Goal: Information Seeking & Learning: Learn about a topic

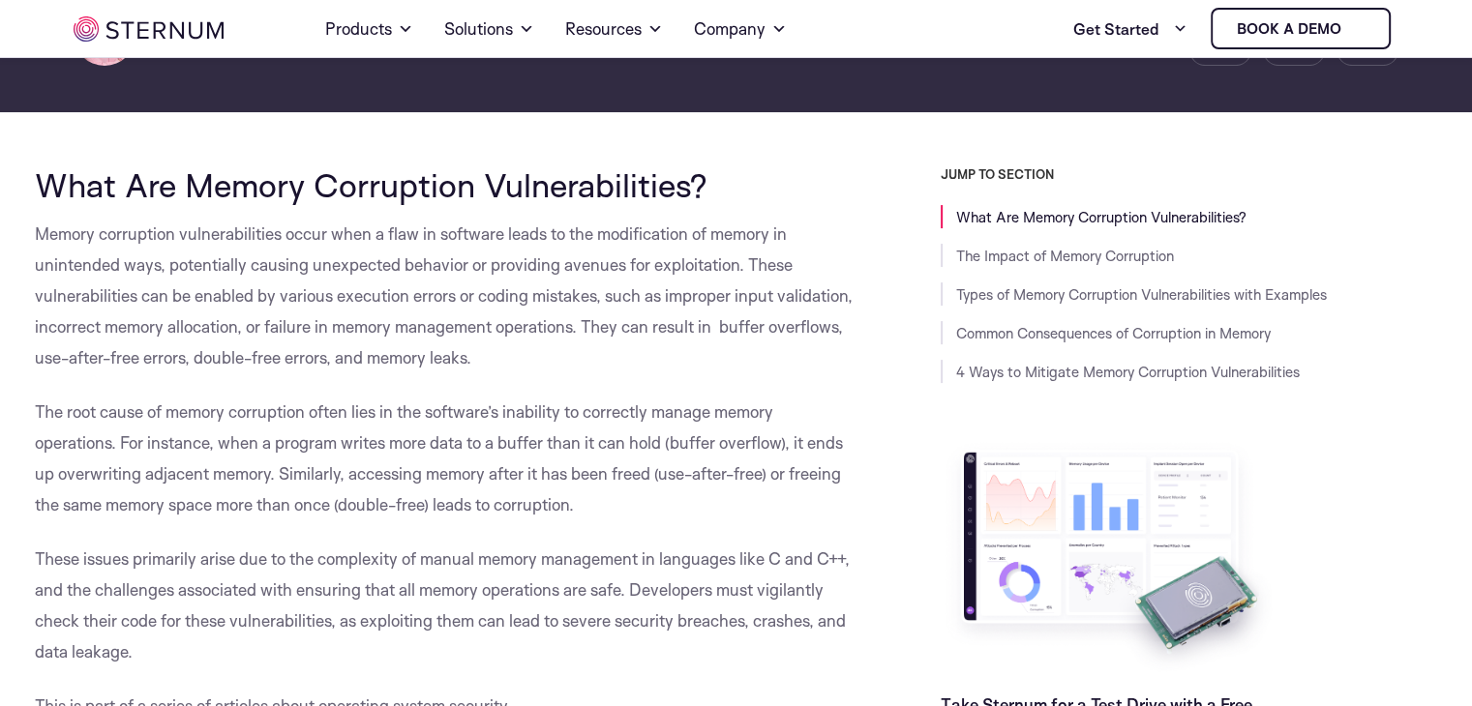
click at [529, 510] on button "Deny" at bounding box center [457, 537] width 271 height 55
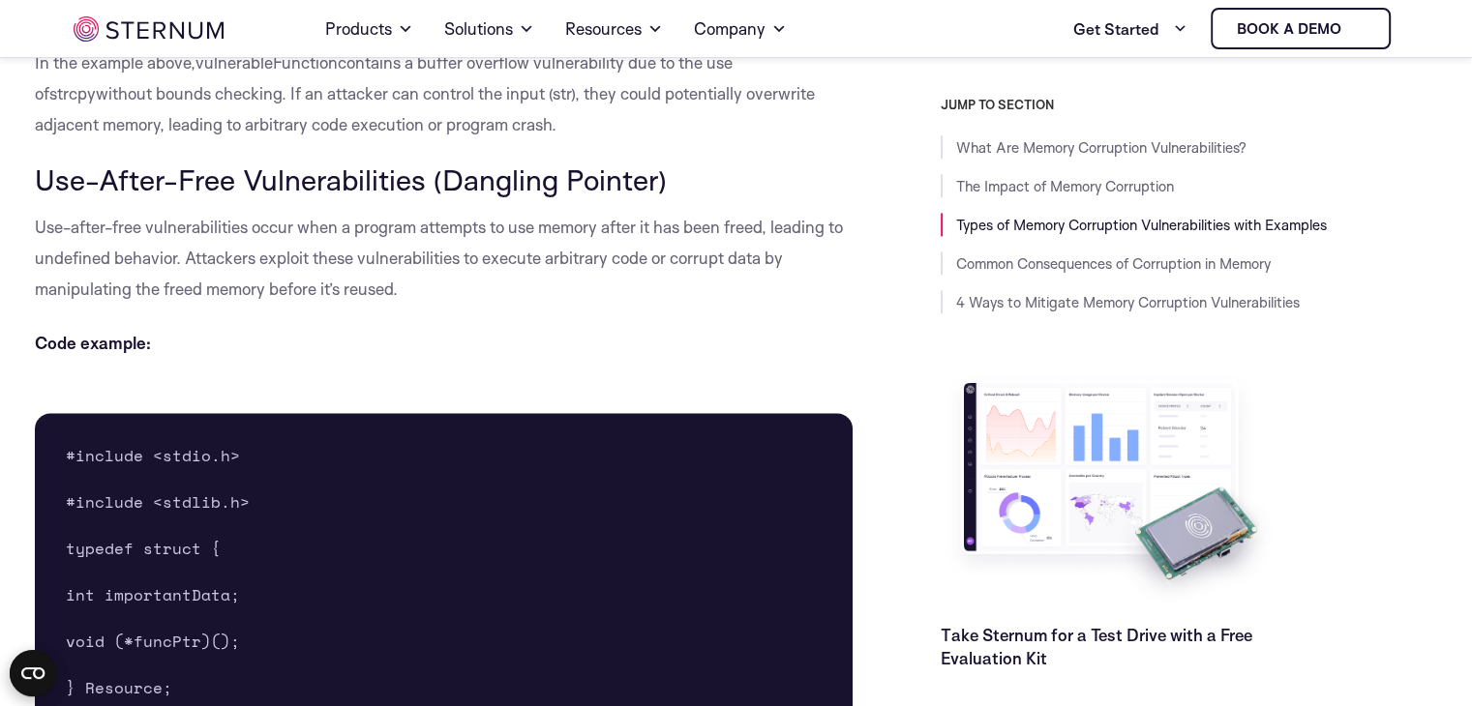
scroll to position [2821, 0]
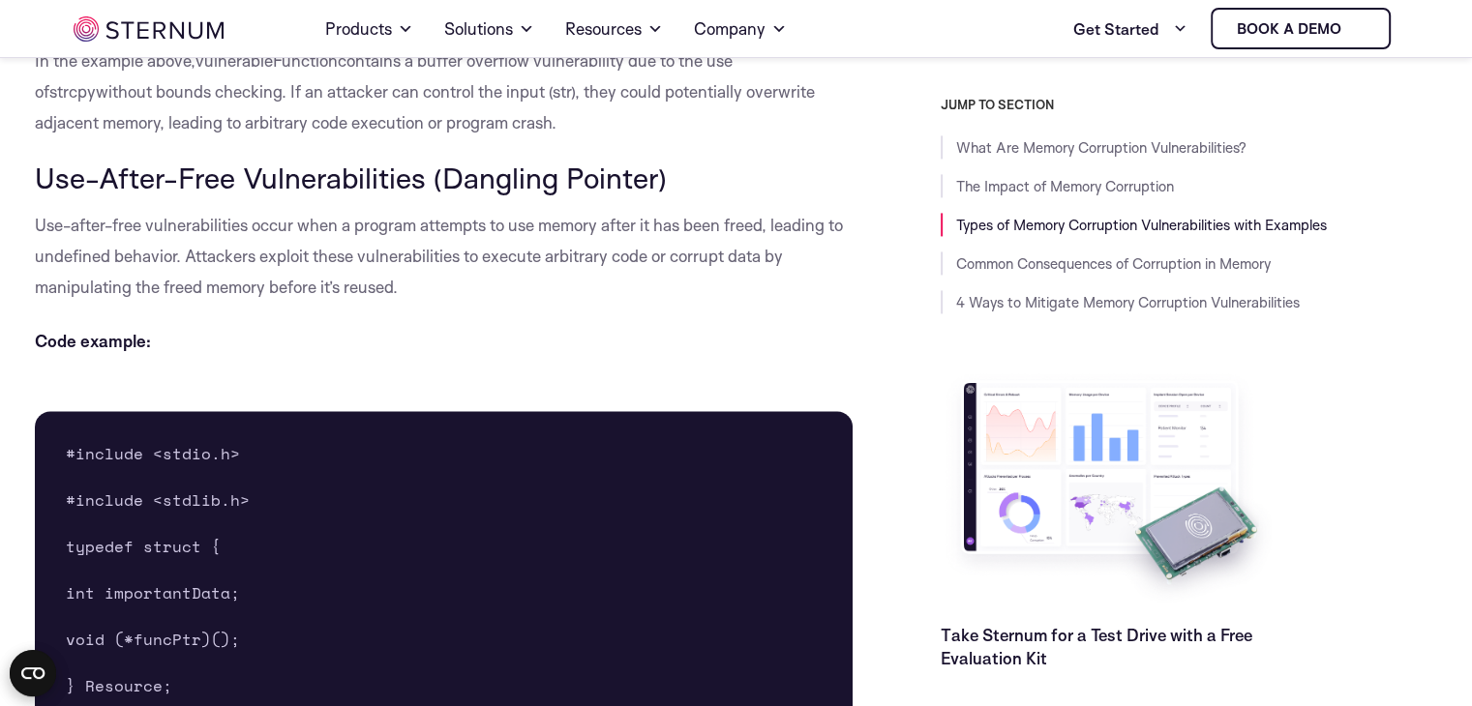
click at [223, 329] on p "Code example:" at bounding box center [444, 341] width 819 height 31
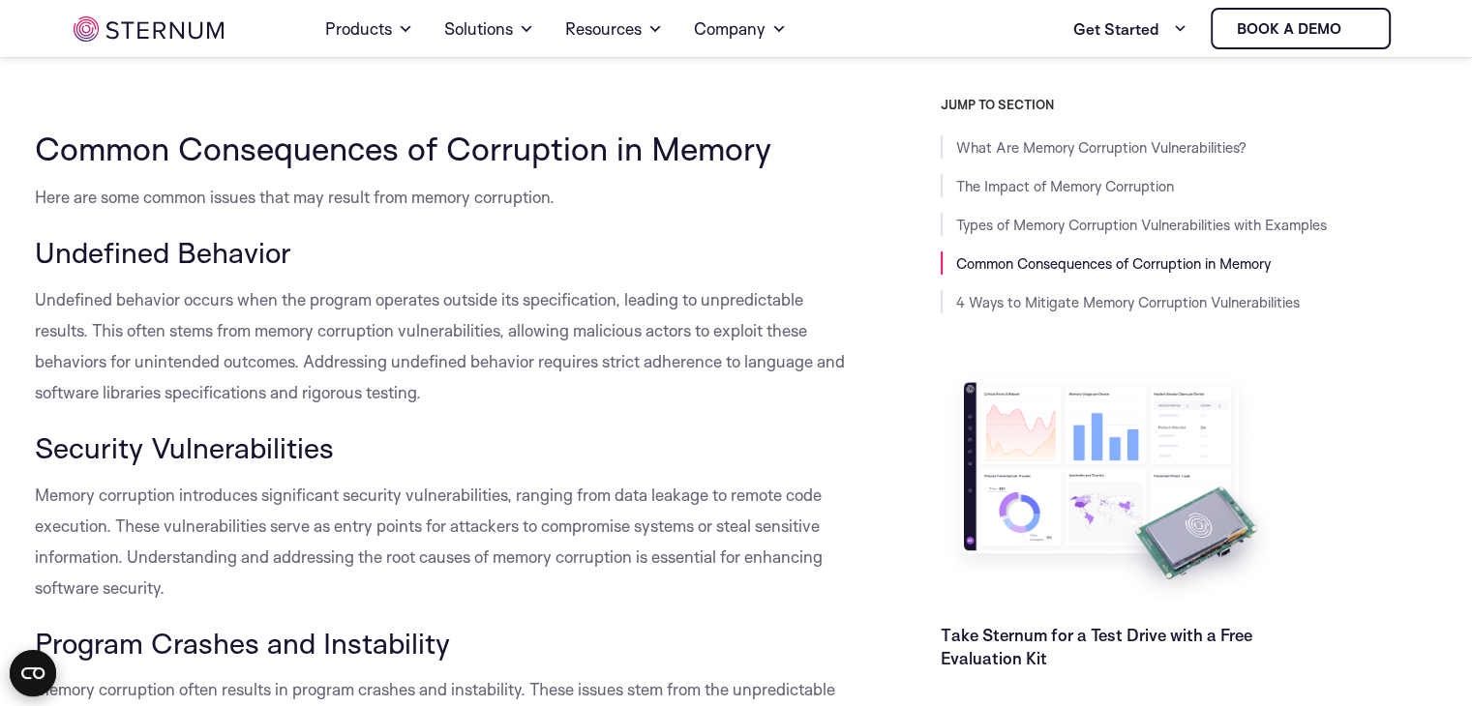
scroll to position [6283, 0]
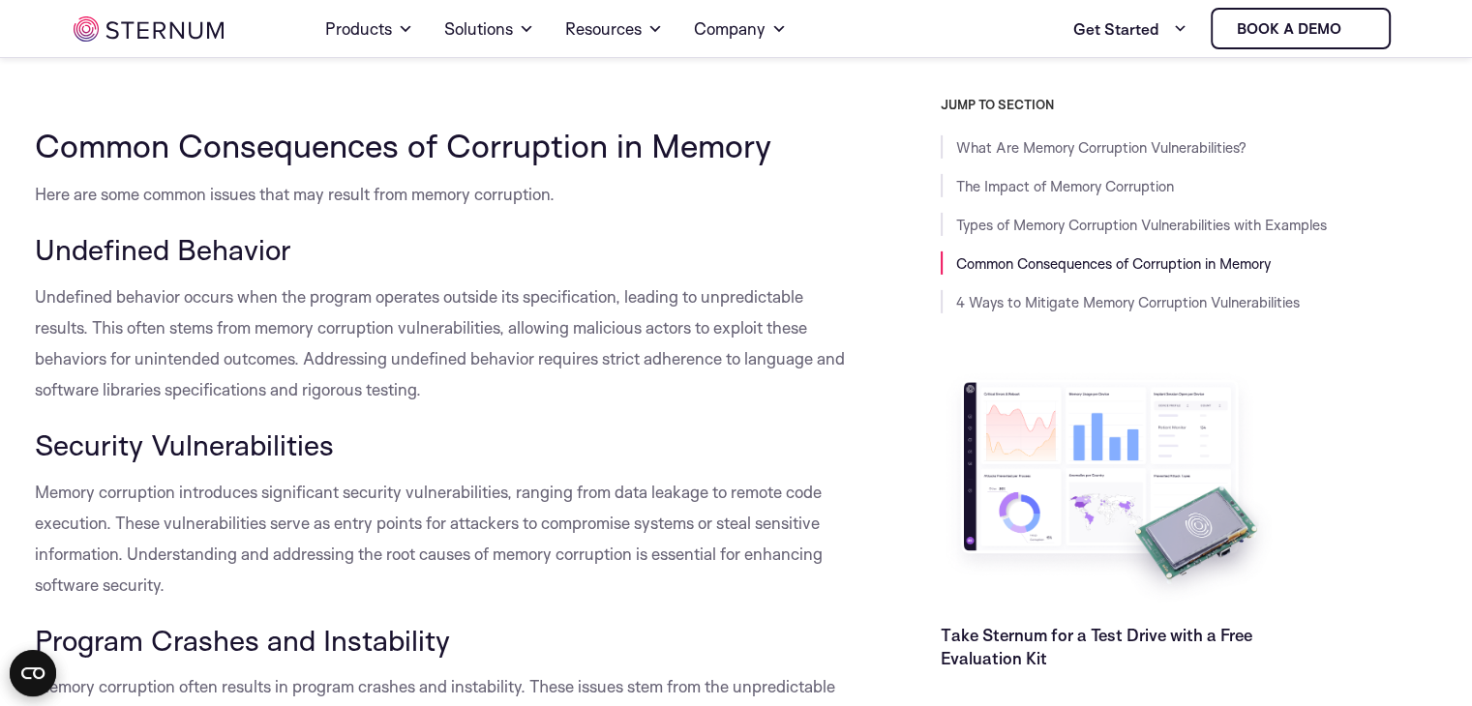
click at [119, 347] on span "Undefined behavior occurs when the program operates outside its specification, …" at bounding box center [440, 342] width 810 height 113
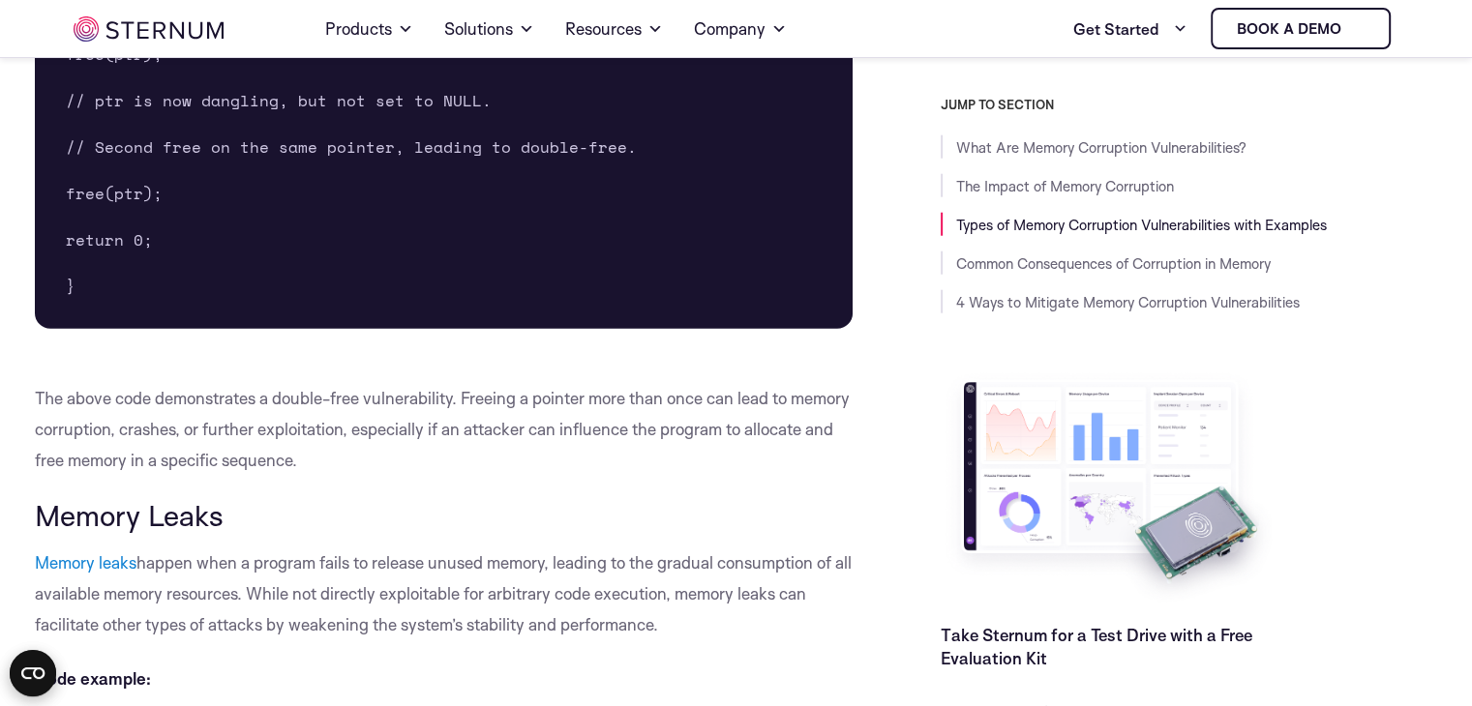
scroll to position [4854, 0]
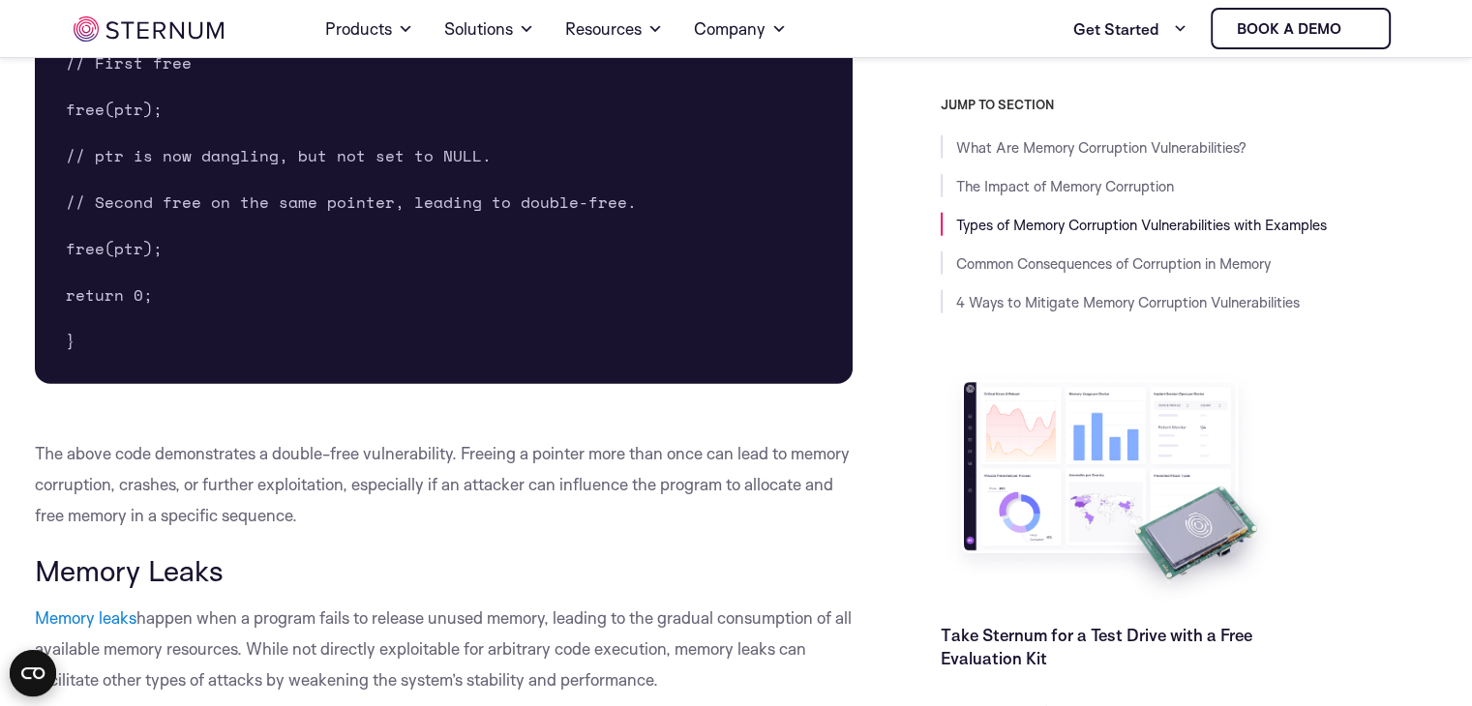
click at [84, 468] on p "The above code demonstrates a double-free vulnerability. Freeing a pointer more…" at bounding box center [444, 484] width 819 height 93
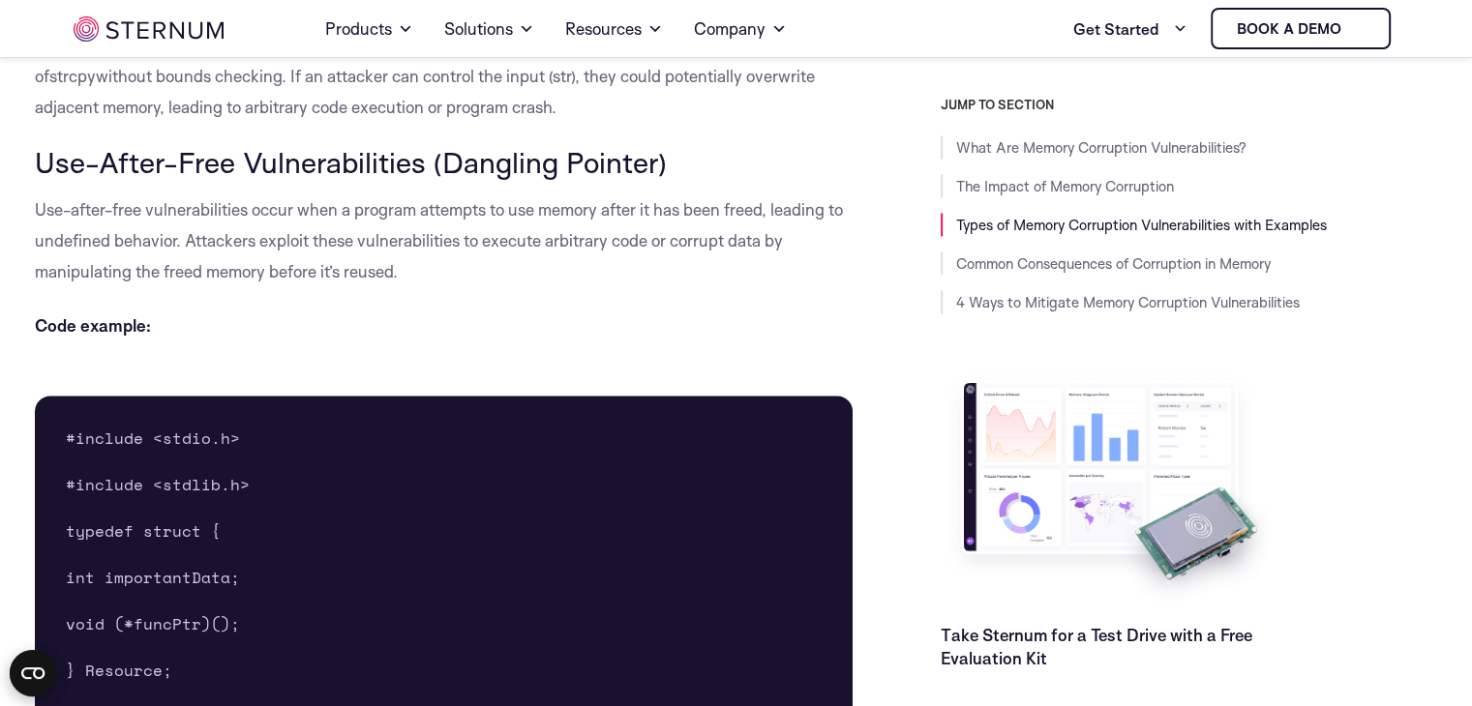
scroll to position [2919, 0]
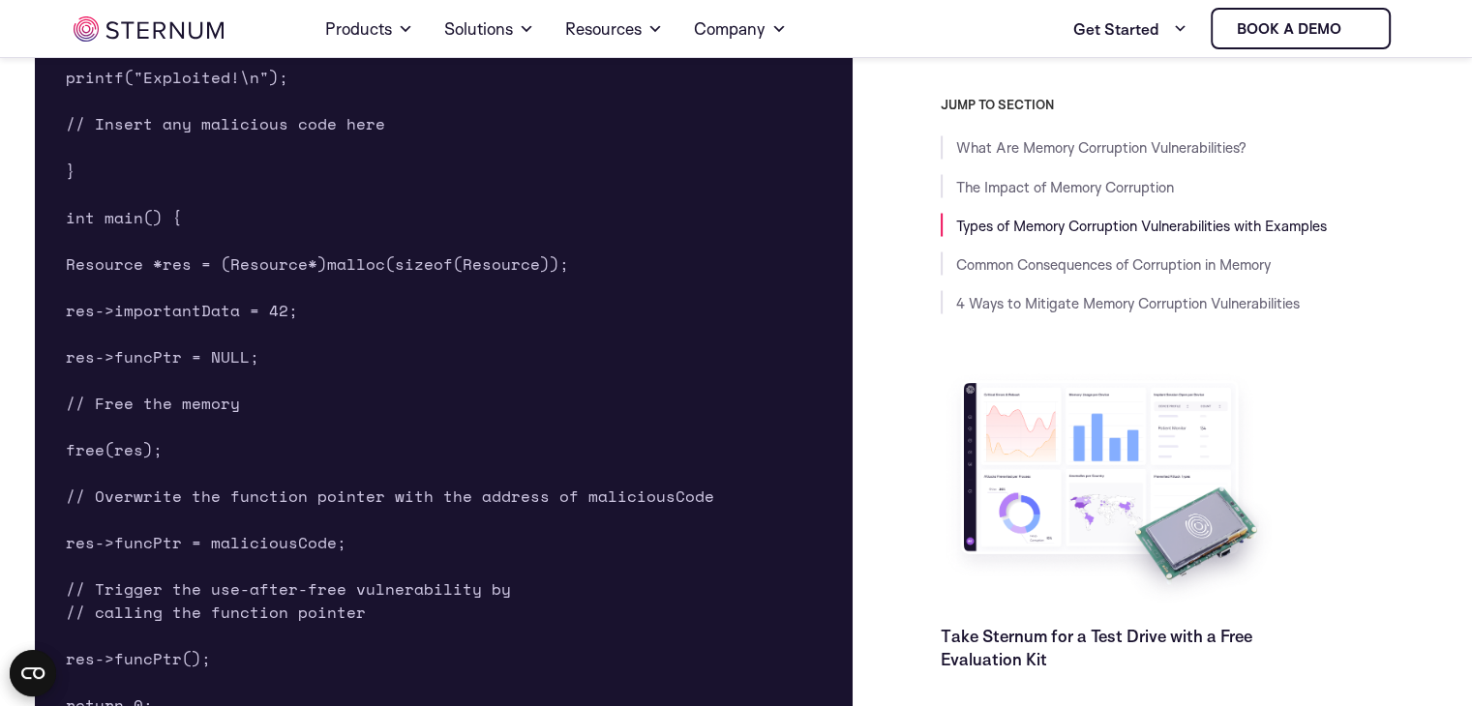
scroll to position [3527, 0]
click at [123, 593] on span "// Trigger the use-after-free vulnerability by" at bounding box center [288, 584] width 445 height 23
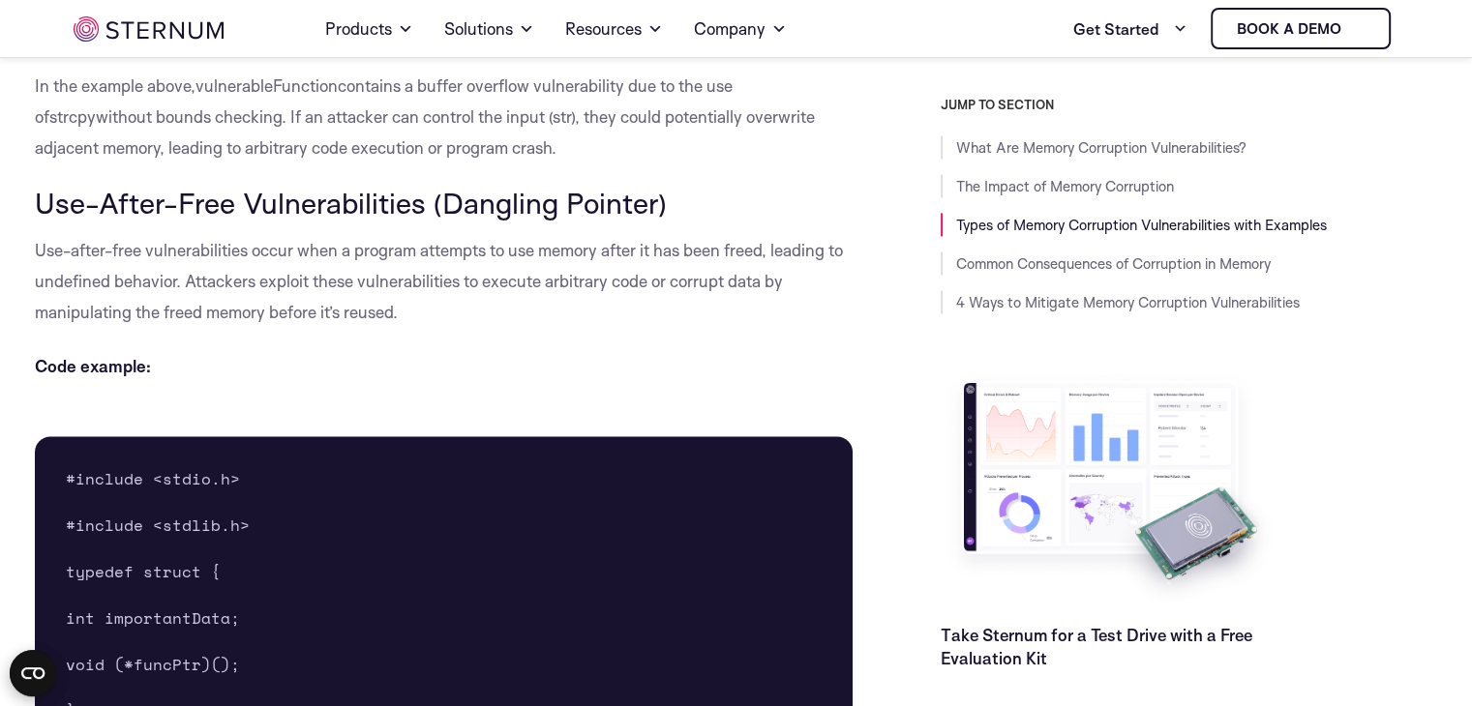
scroll to position [2778, 0]
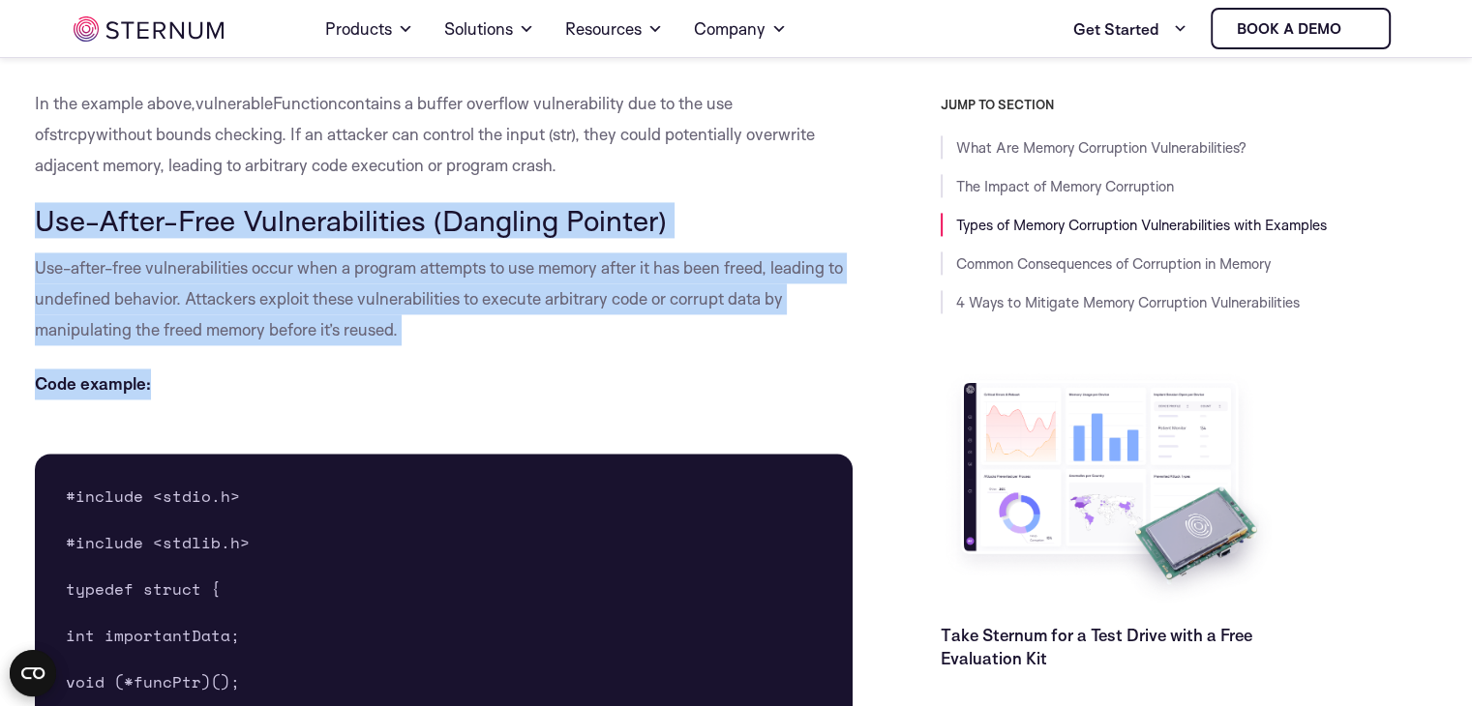
drag, startPoint x: 41, startPoint y: 222, endPoint x: 427, endPoint y: 352, distance: 407.6
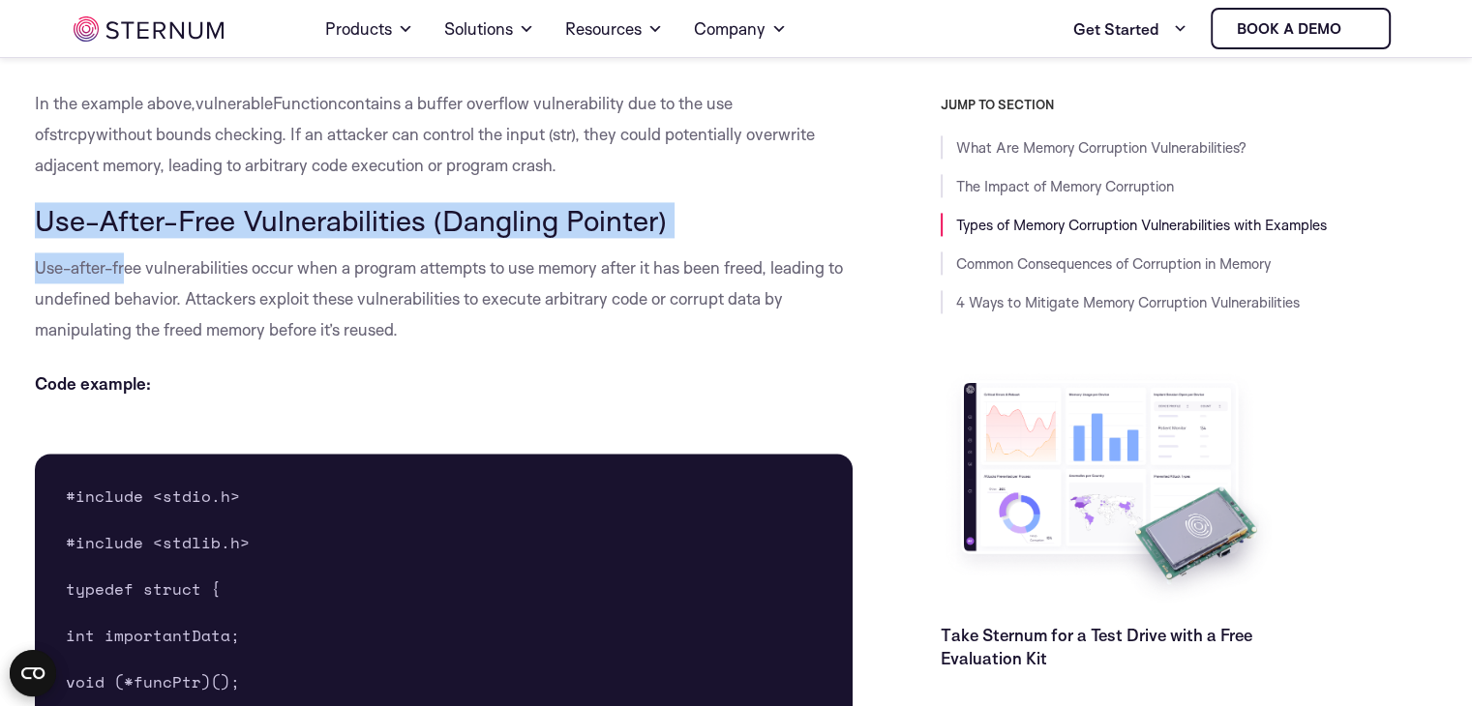
drag, startPoint x: 400, startPoint y: 338, endPoint x: 15, endPoint y: 210, distance: 404.9
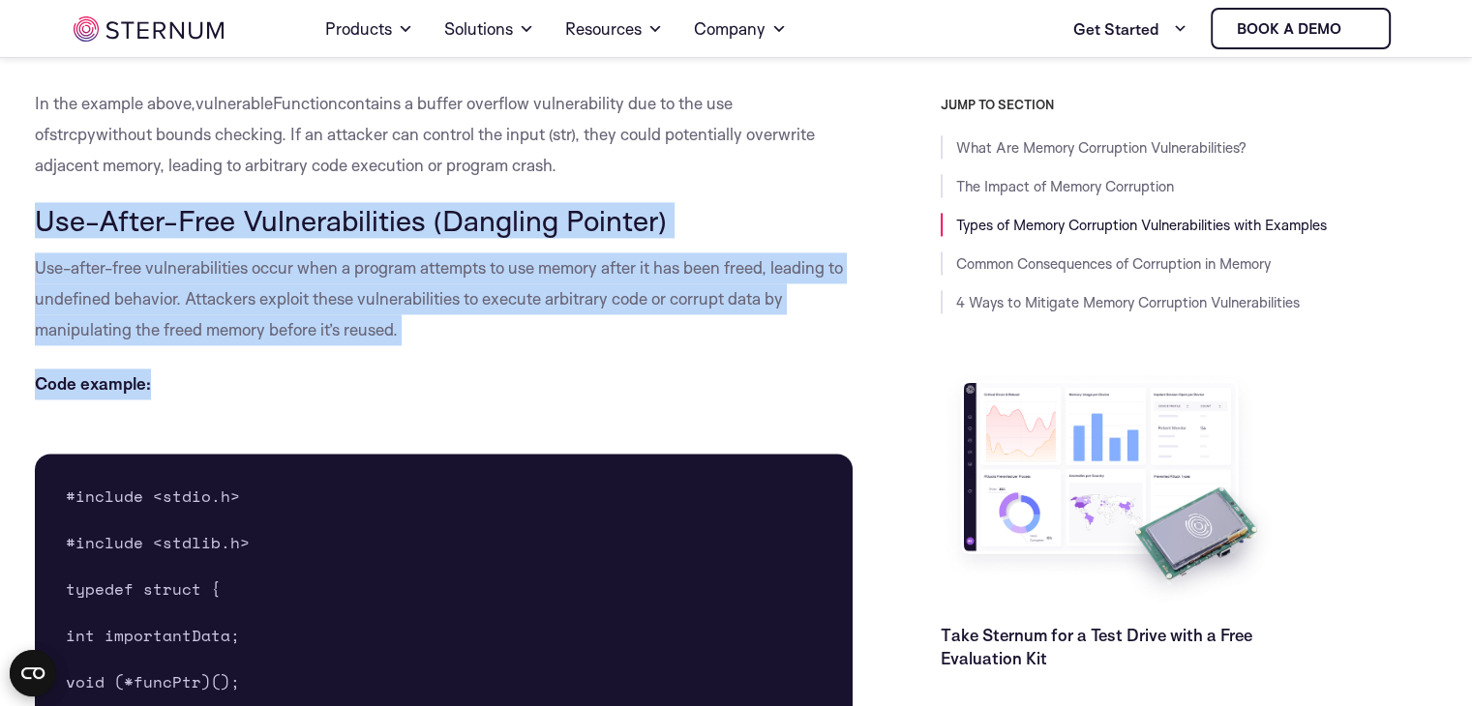
drag, startPoint x: 35, startPoint y: 217, endPoint x: 408, endPoint y: 349, distance: 396.4
click at [450, 411] on img at bounding box center [455, 416] width 23 height 23
click at [429, 333] on p "Use-after-free vulnerabilities occur when a program attempts to use memory afte…" at bounding box center [444, 299] width 819 height 93
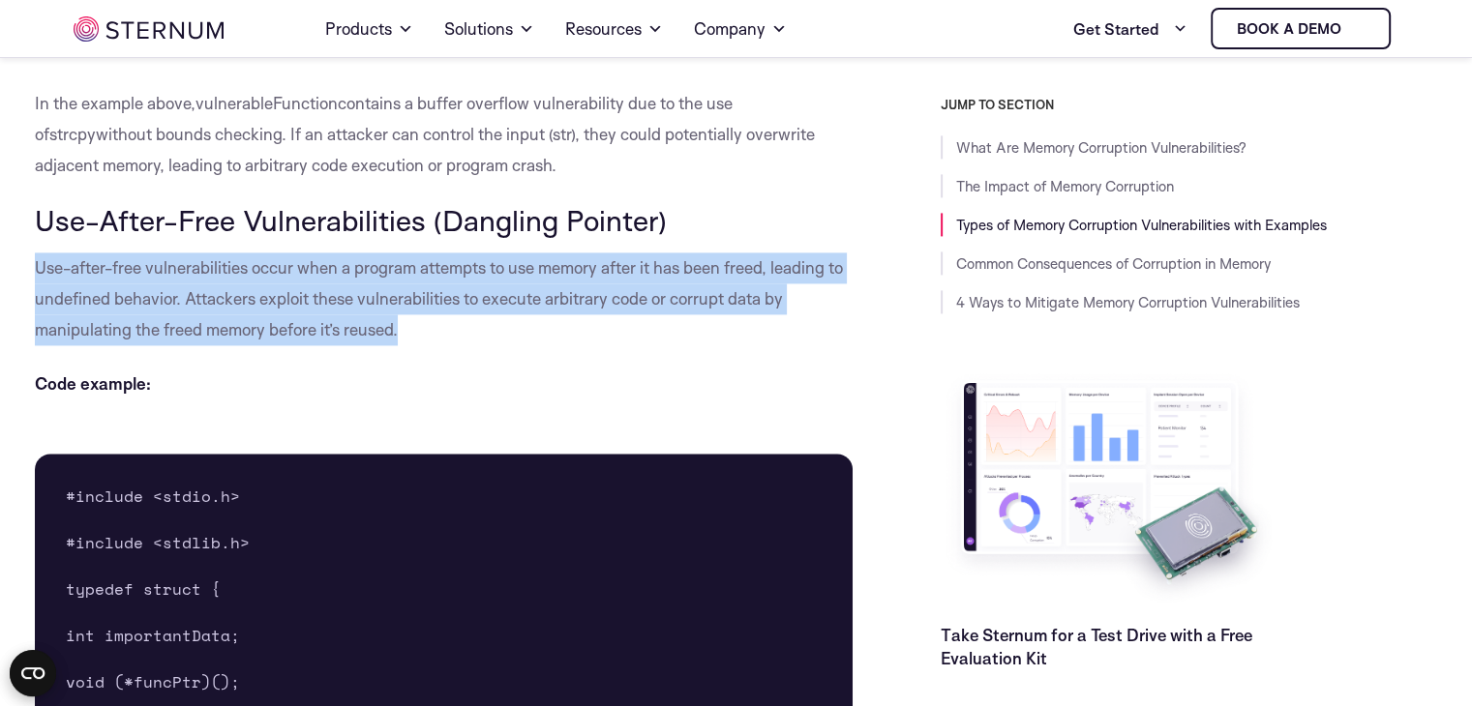
drag, startPoint x: 429, startPoint y: 333, endPoint x: 0, endPoint y: 281, distance: 431.9
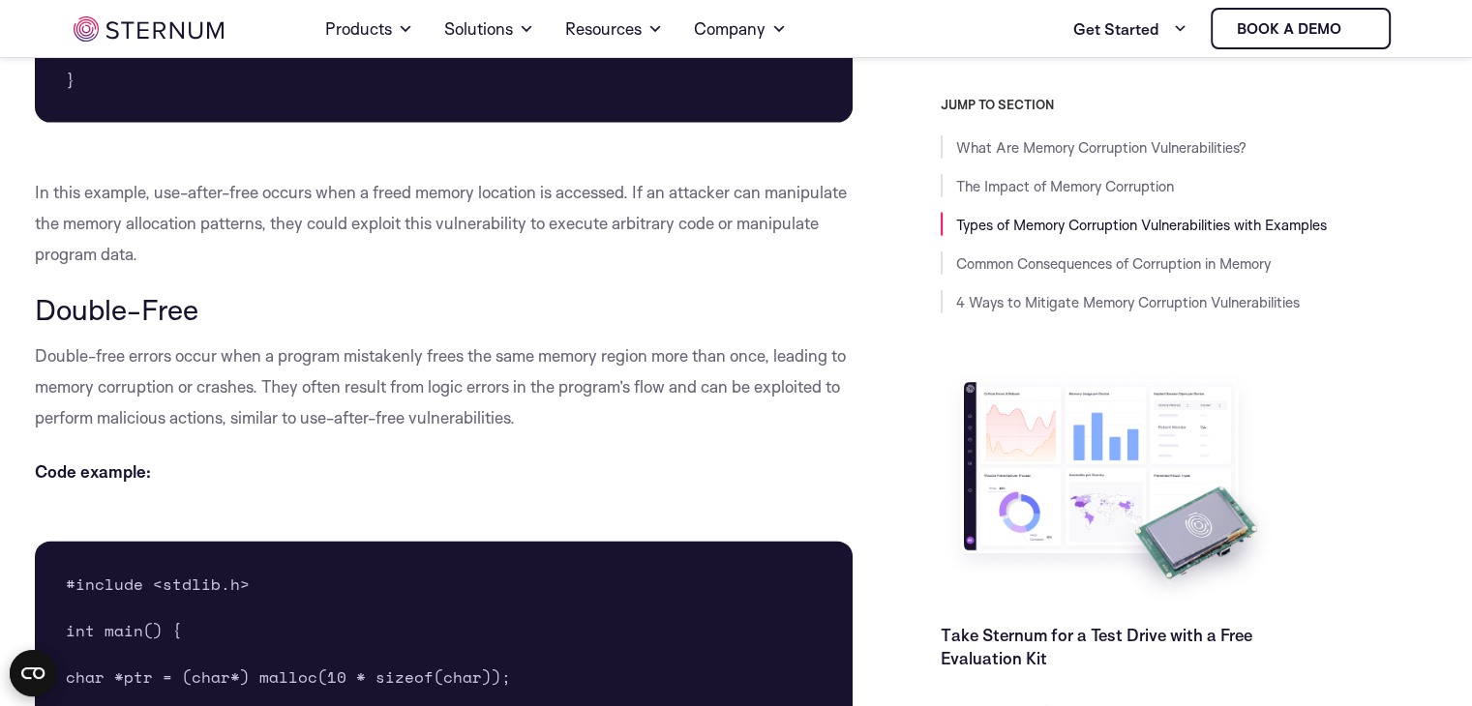
scroll to position [4116, 0]
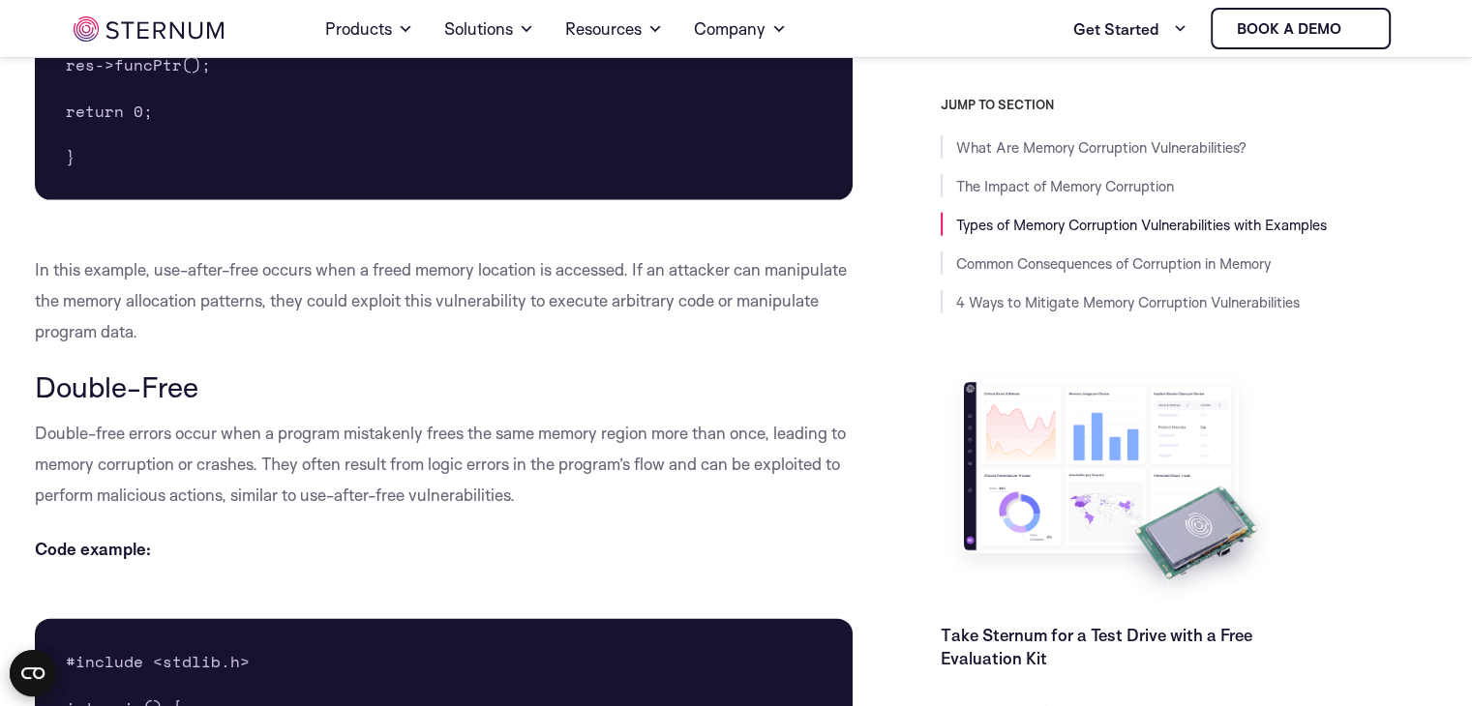
click at [364, 333] on p "In this example, use-after-free occurs when a freed memory location is accessed…" at bounding box center [444, 301] width 819 height 93
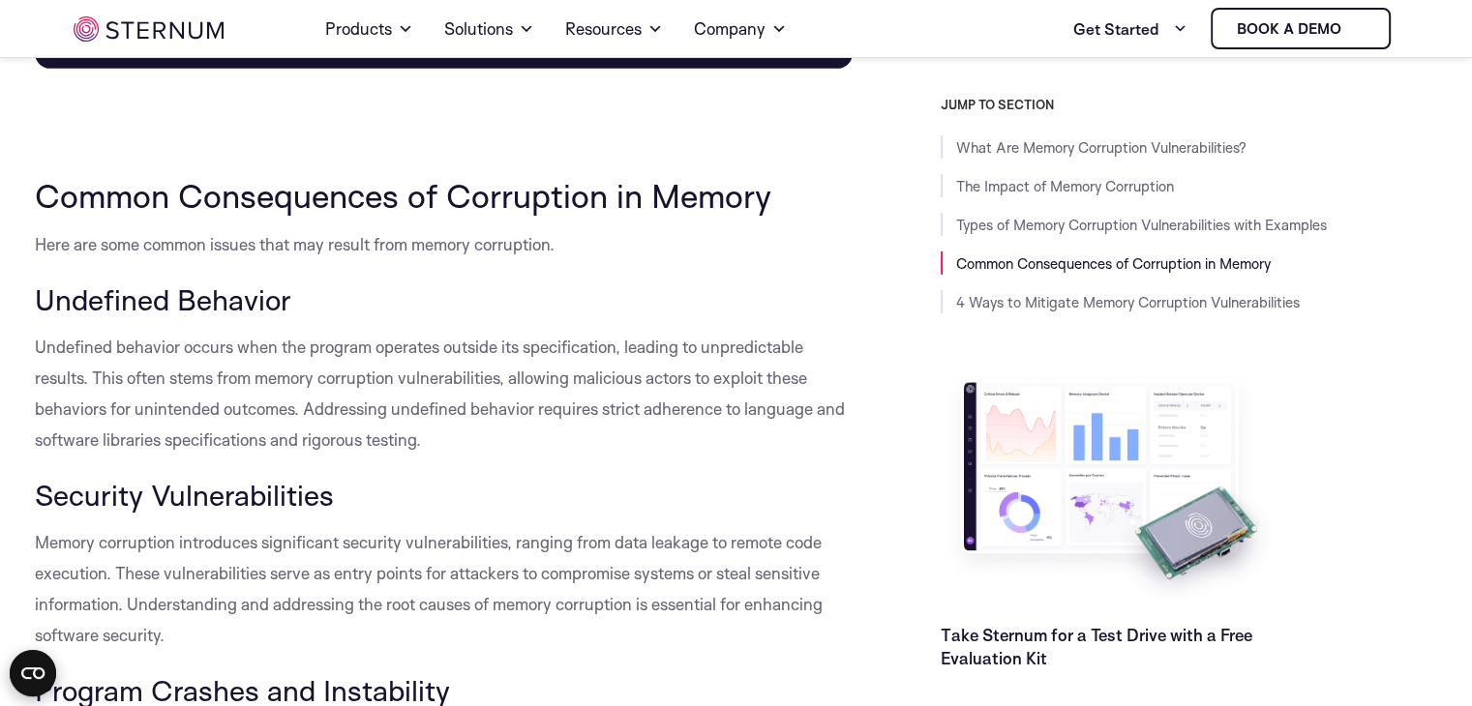
scroll to position [6233, 0]
click at [561, 410] on p "Undefined behavior occurs when the program operates outside its specification, …" at bounding box center [444, 393] width 819 height 124
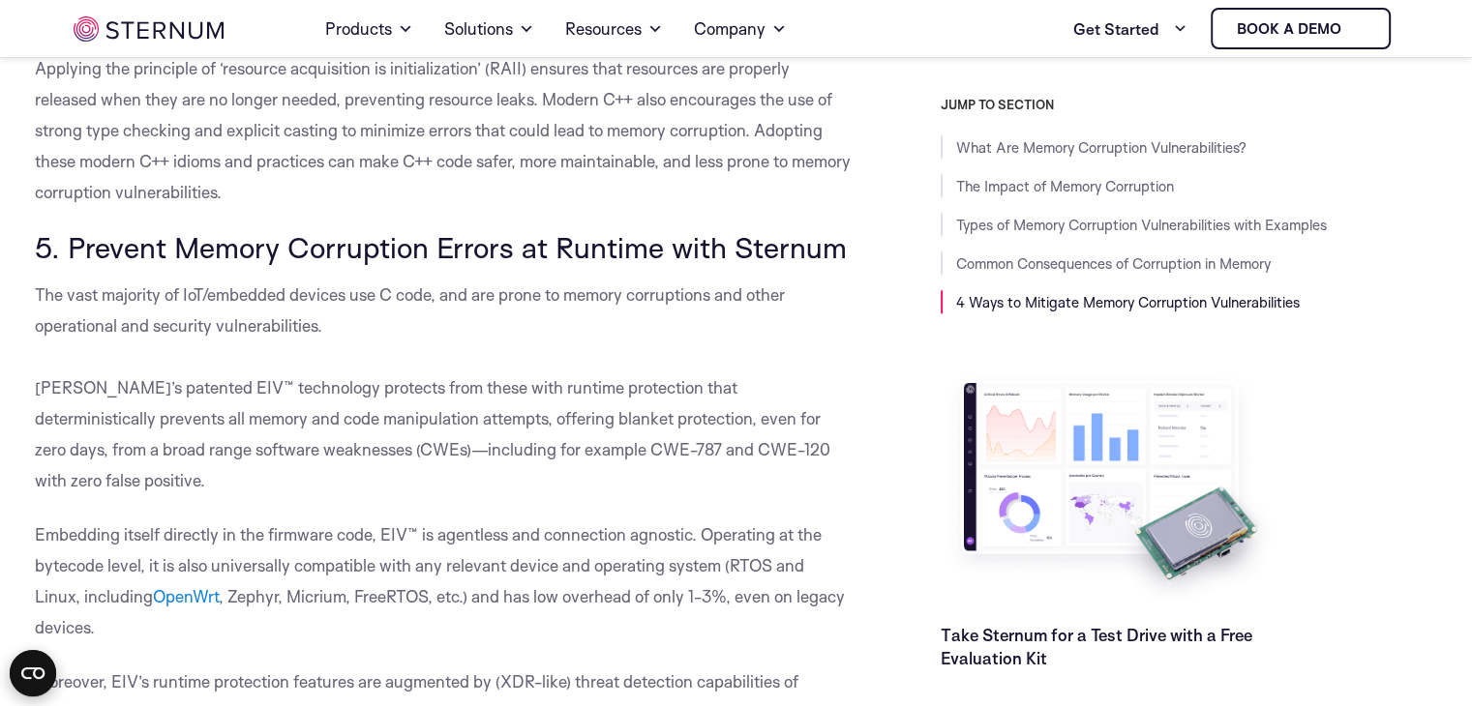
scroll to position [9020, 0]
